Goal: Book appointment/travel/reservation

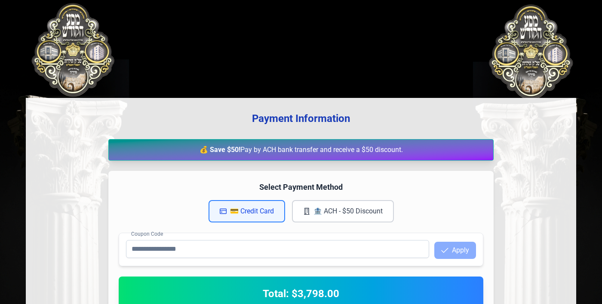
scroll to position [232, 0]
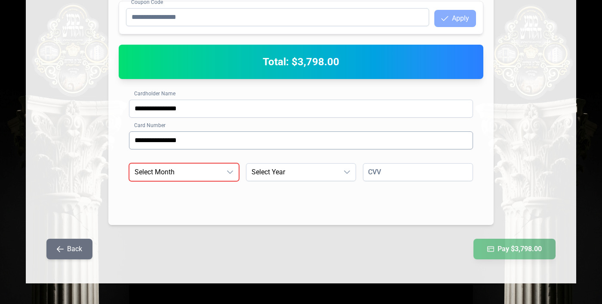
click at [167, 144] on input "**********" at bounding box center [301, 141] width 344 height 18
click at [152, 172] on span "Select Month" at bounding box center [175, 172] width 92 height 17
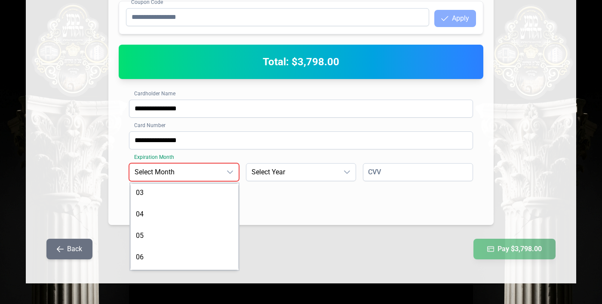
scroll to position [46, 0]
click at [135, 232] on li "05" at bounding box center [184, 234] width 106 height 17
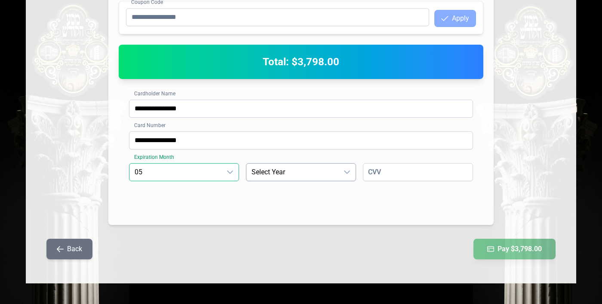
click at [276, 178] on span "Select Year" at bounding box center [292, 172] width 92 height 17
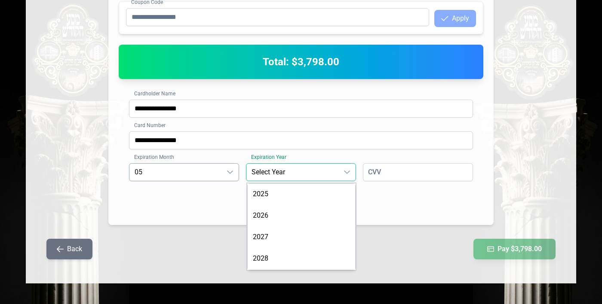
scroll to position [1, 0]
click at [255, 258] on span "2028" at bounding box center [260, 258] width 15 height 8
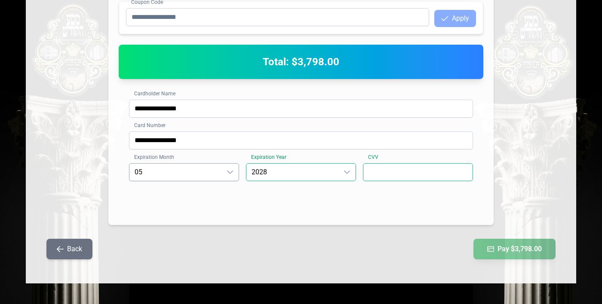
click at [375, 174] on input at bounding box center [418, 172] width 110 height 18
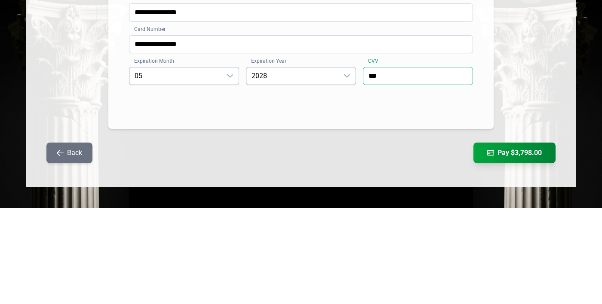
type input "***"
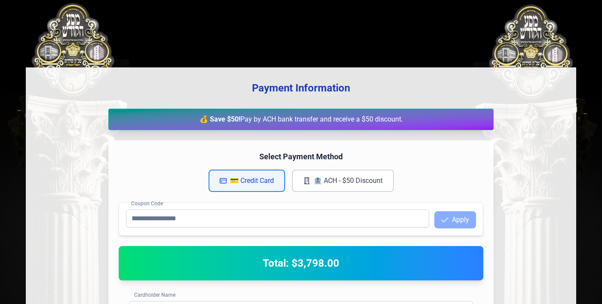
scroll to position [232, 0]
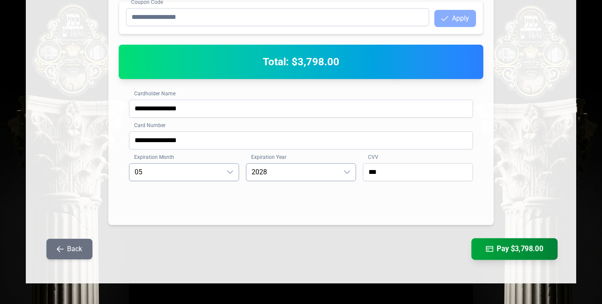
click at [519, 251] on button "Pay $3,798.00" at bounding box center [514, 250] width 86 height 22
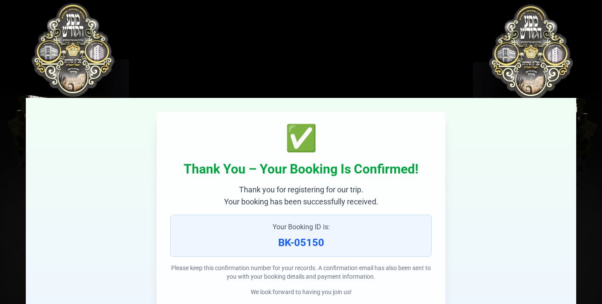
scroll to position [0, 0]
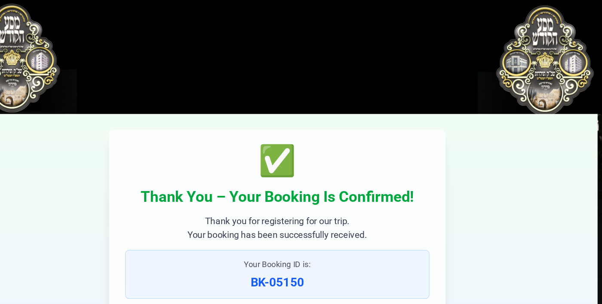
click at [107, 130] on div "✅ Thank You – Your Booking Is Confirmed! Thank you for registering for our trip…" at bounding box center [301, 211] width 550 height 226
click at [117, 138] on div "✅ Thank You – Your Booking Is Confirmed! Thank you for registering for our trip…" at bounding box center [301, 211] width 550 height 226
